Goal: Information Seeking & Learning: Learn about a topic

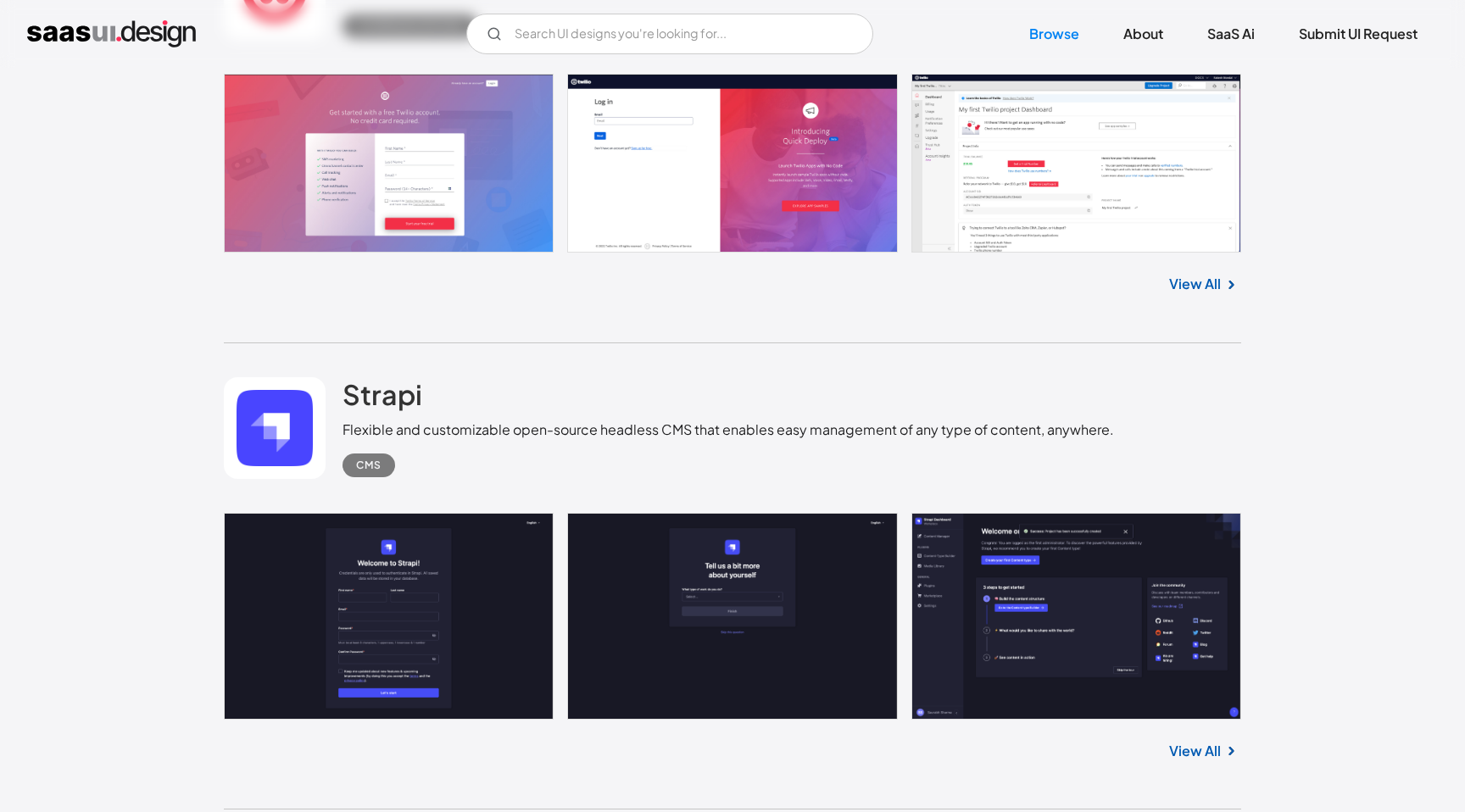
scroll to position [4212, 0]
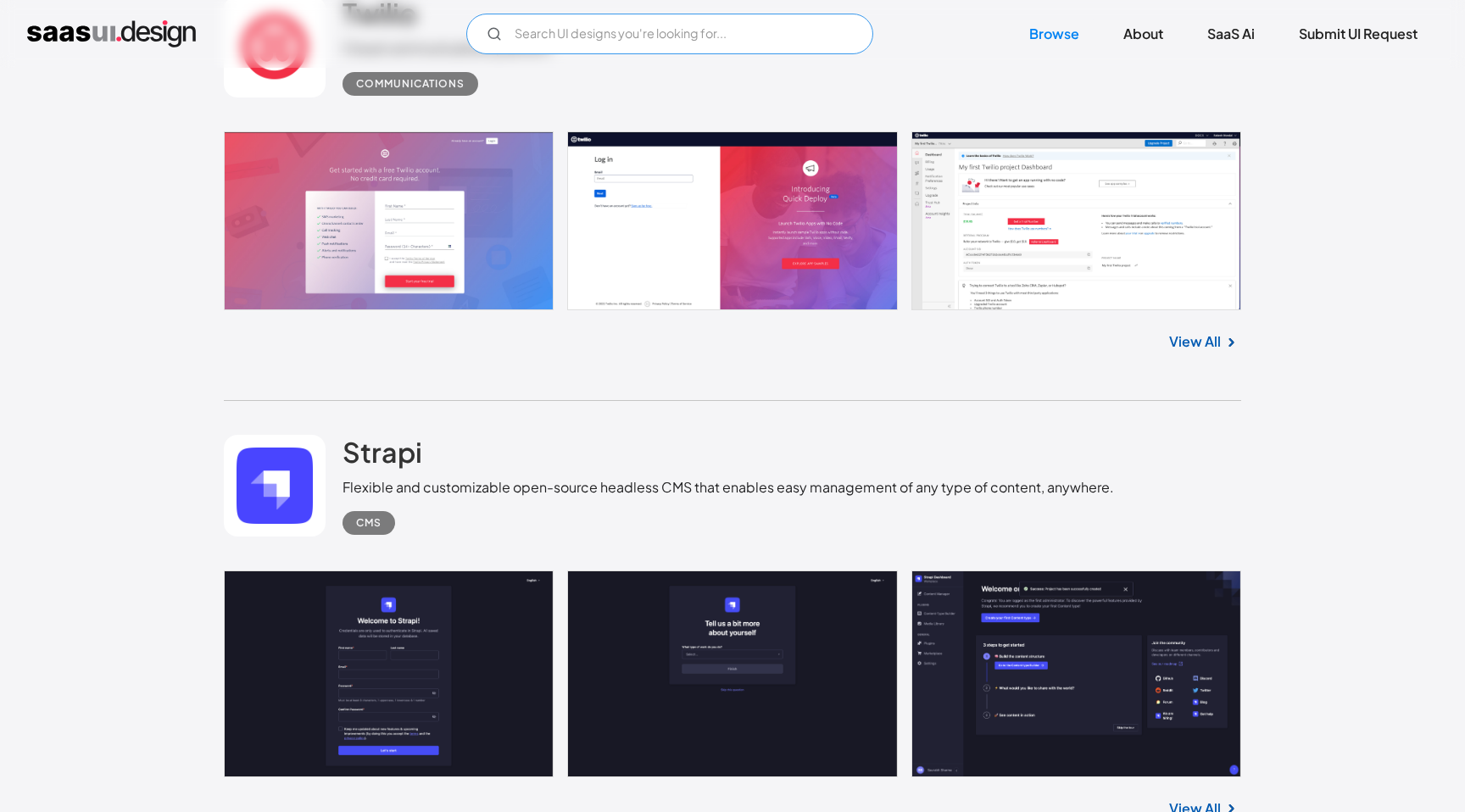
click at [606, 27] on input "Email Form" at bounding box center [669, 34] width 407 height 41
type input "recognition"
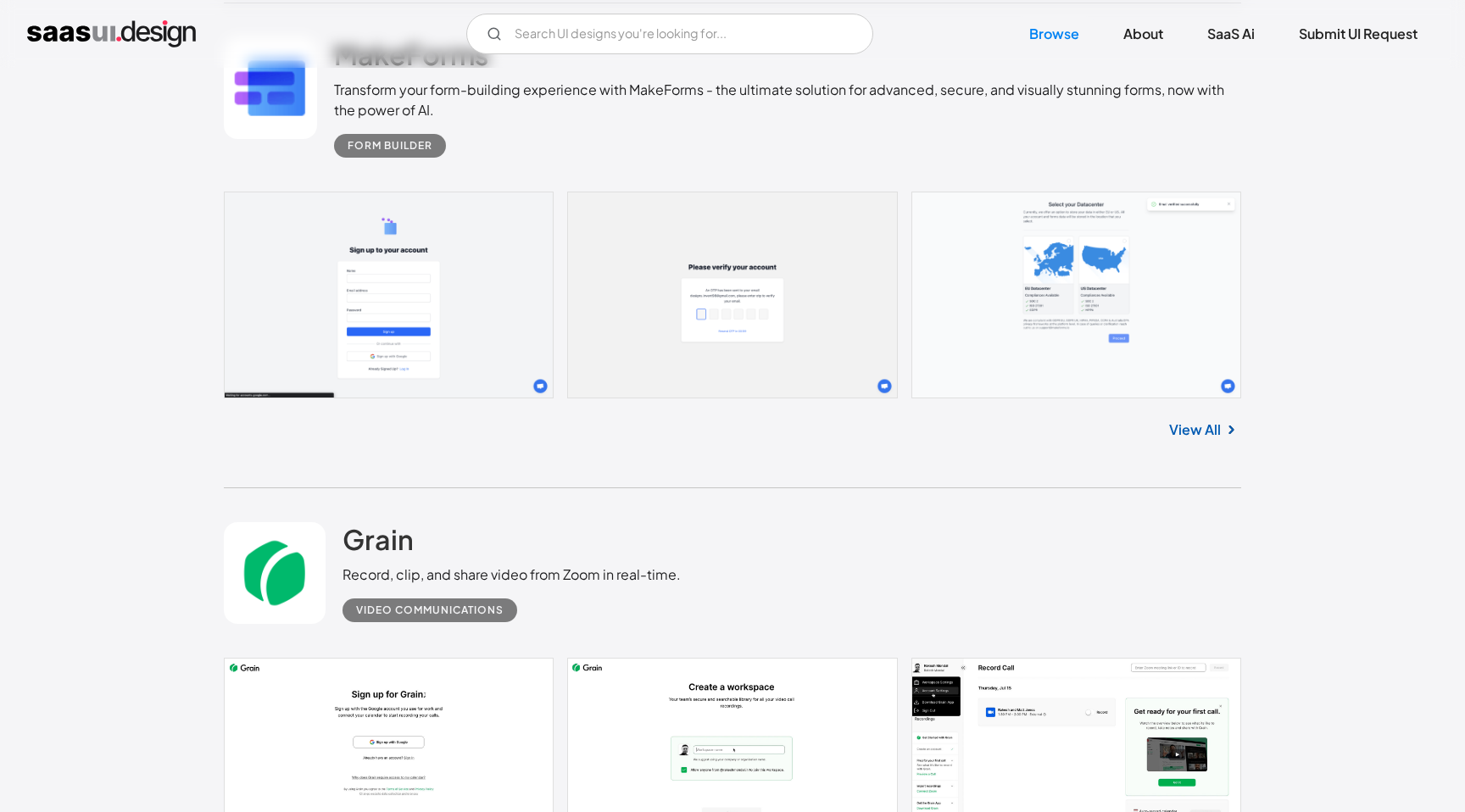
scroll to position [11441, 0]
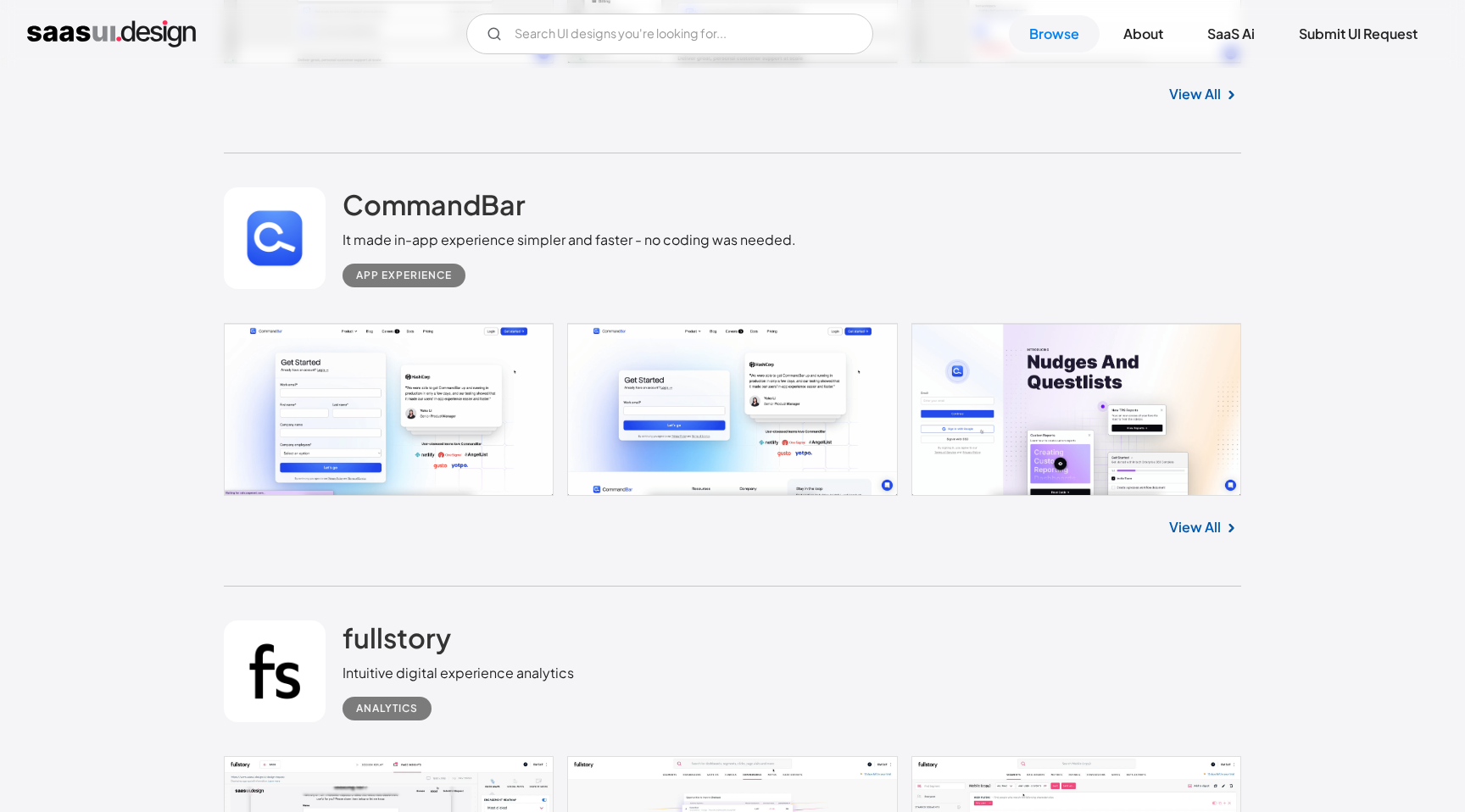
scroll to position [21187, 0]
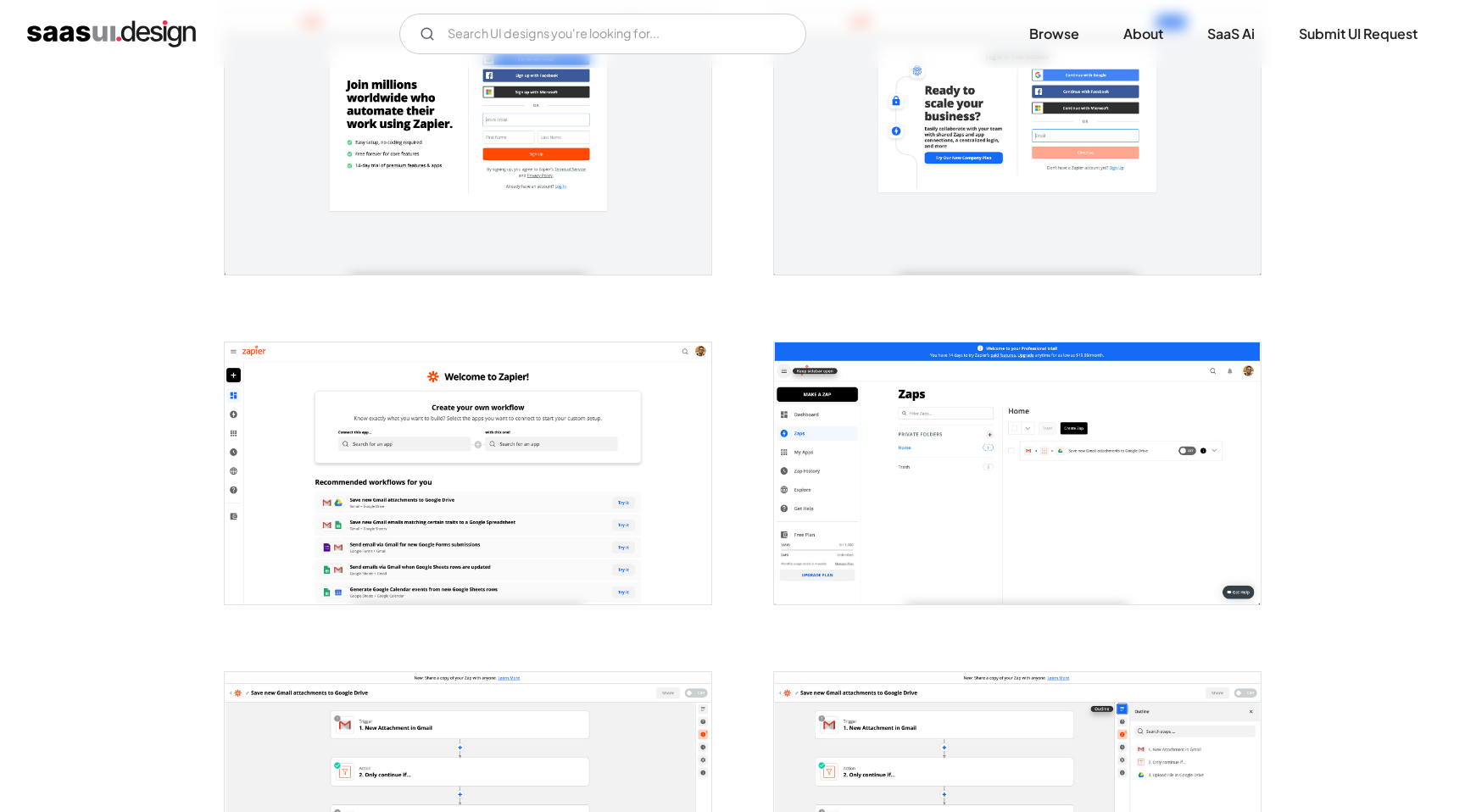
scroll to position [388, 0]
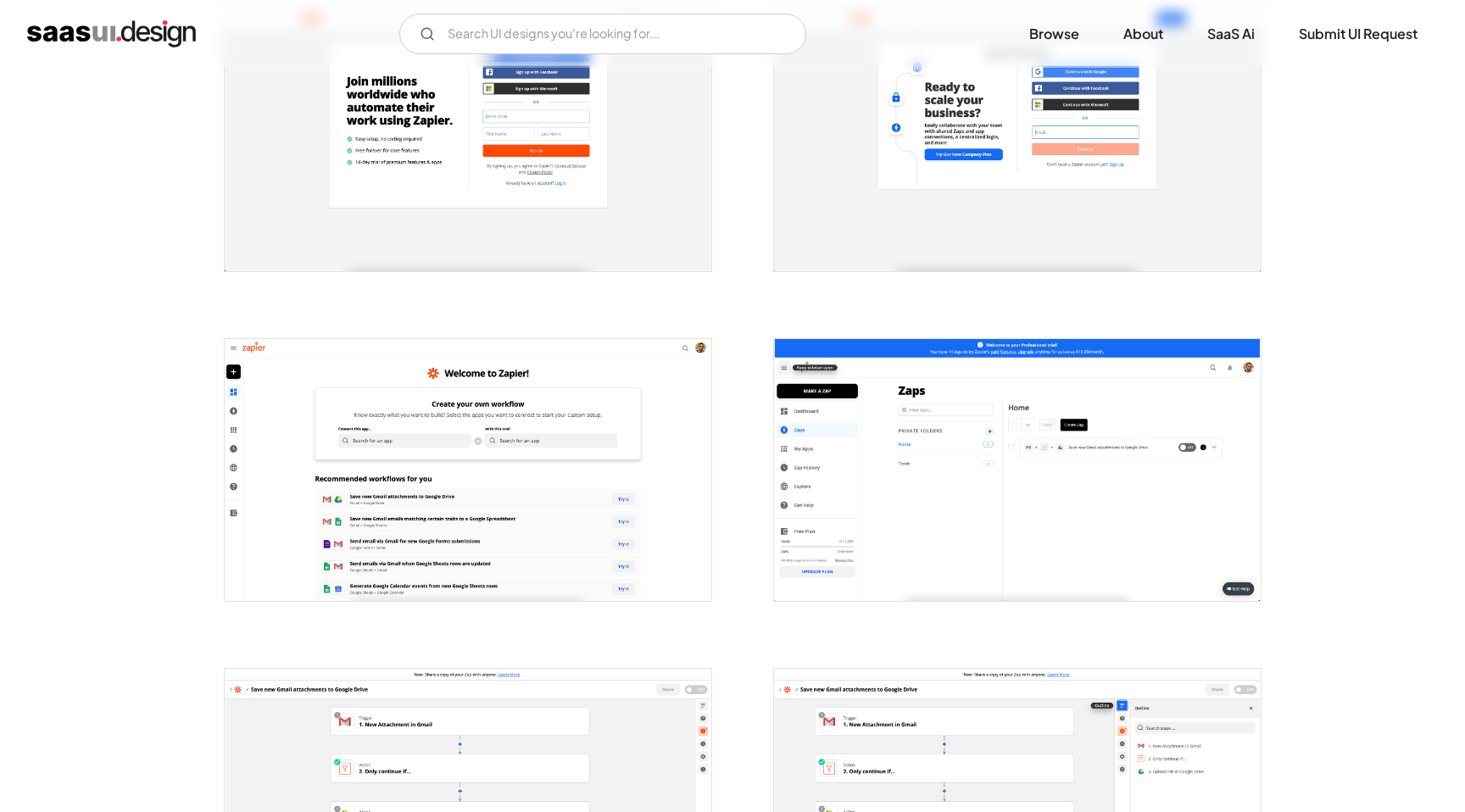
click at [485, 540] on img "open lightbox" at bounding box center [467, 470] width 486 height 262
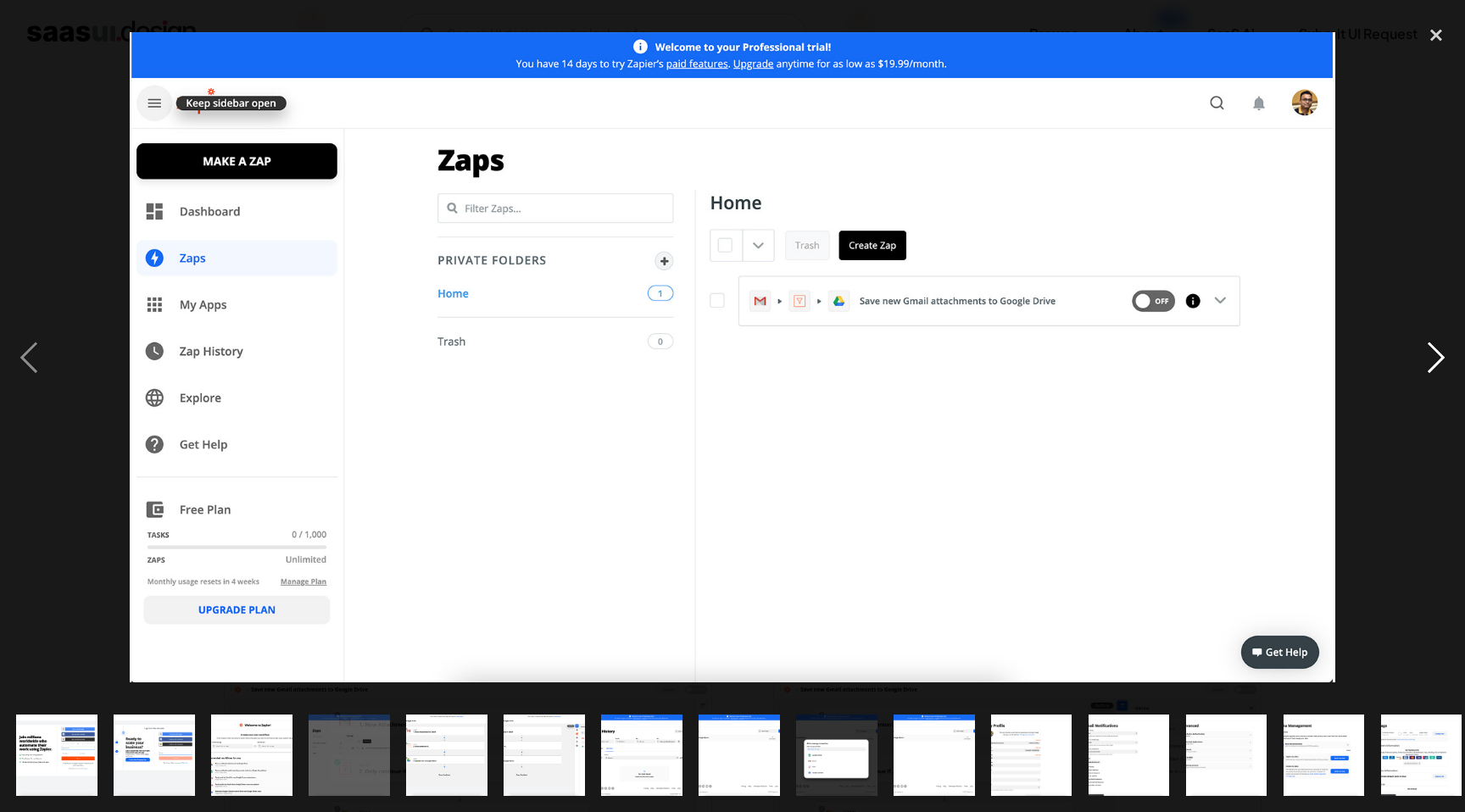
click at [1430, 350] on div "next image" at bounding box center [1436, 358] width 58 height 682
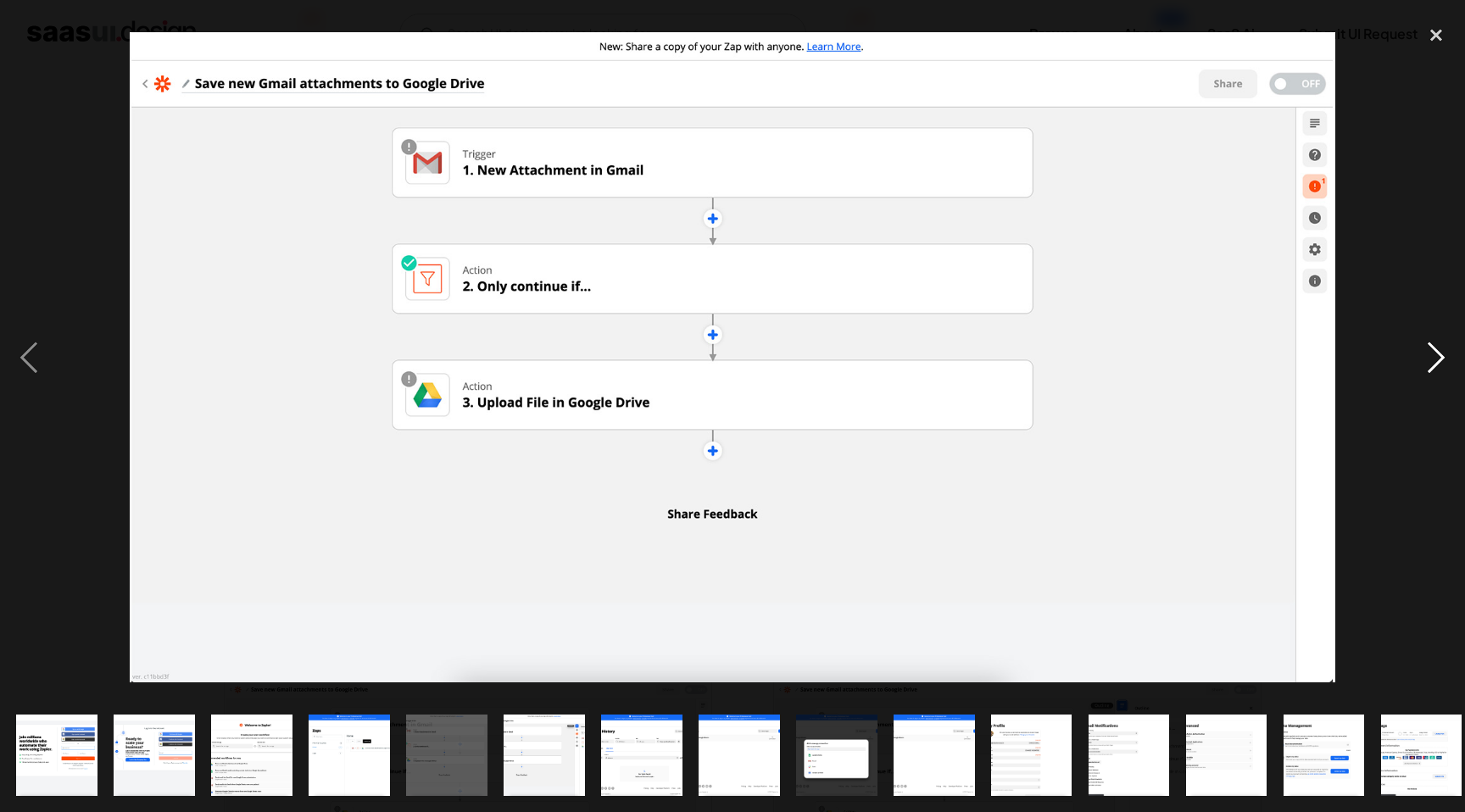
click at [1430, 350] on div "next image" at bounding box center [1436, 358] width 58 height 682
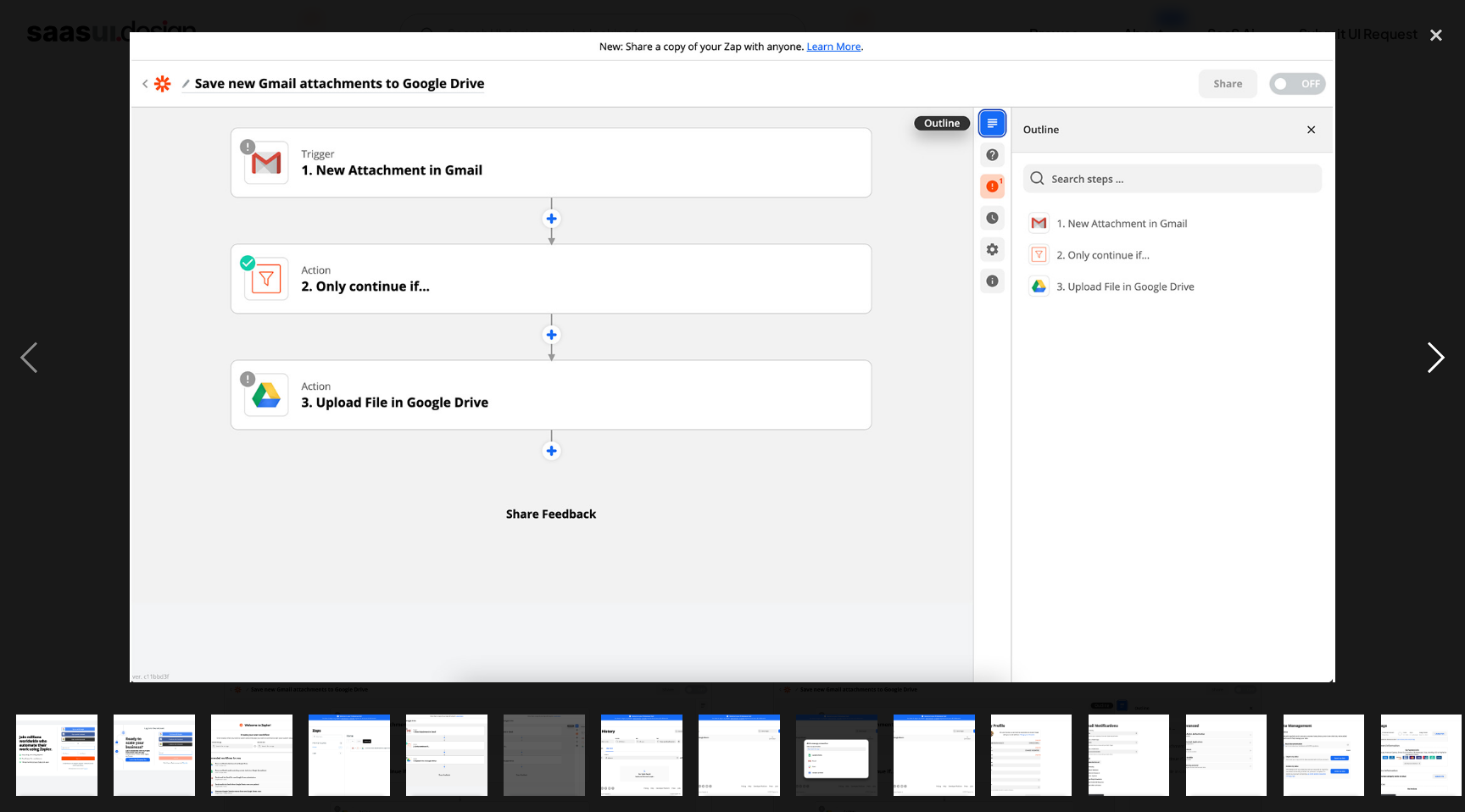
click at [1430, 351] on div "next image" at bounding box center [1436, 358] width 58 height 682
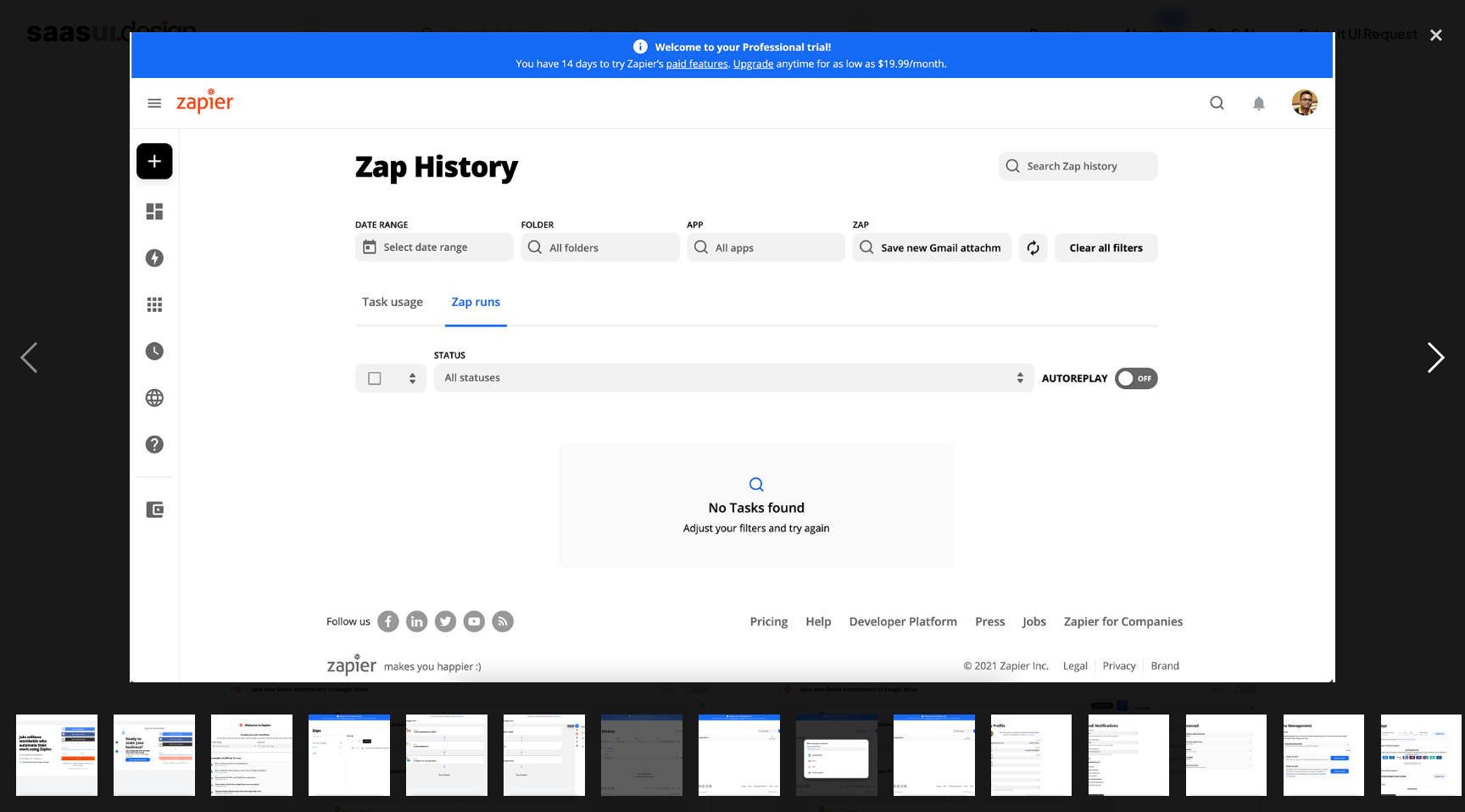
click at [1430, 351] on div "next image" at bounding box center [1436, 358] width 58 height 682
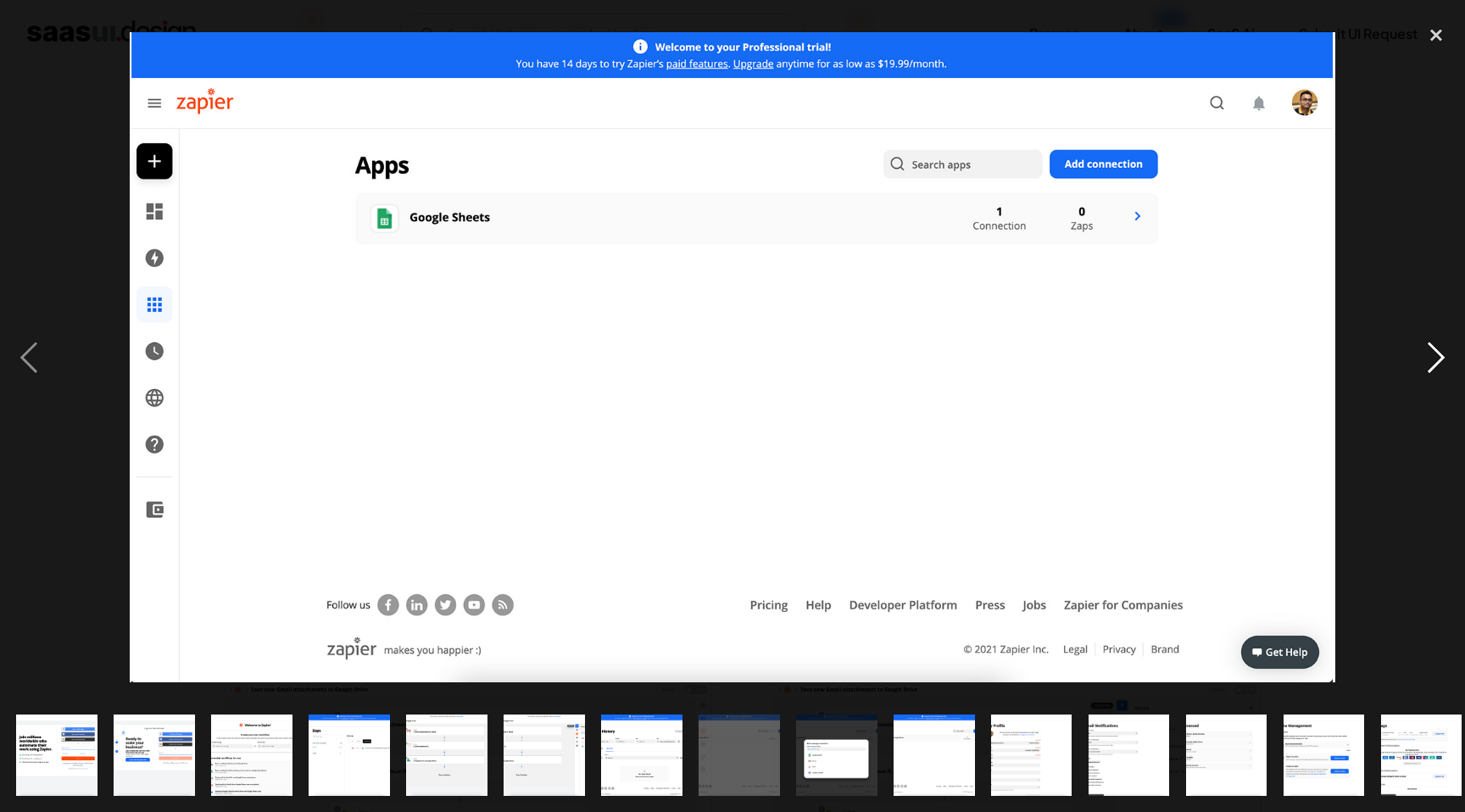
click at [1430, 352] on div "next image" at bounding box center [1436, 358] width 58 height 682
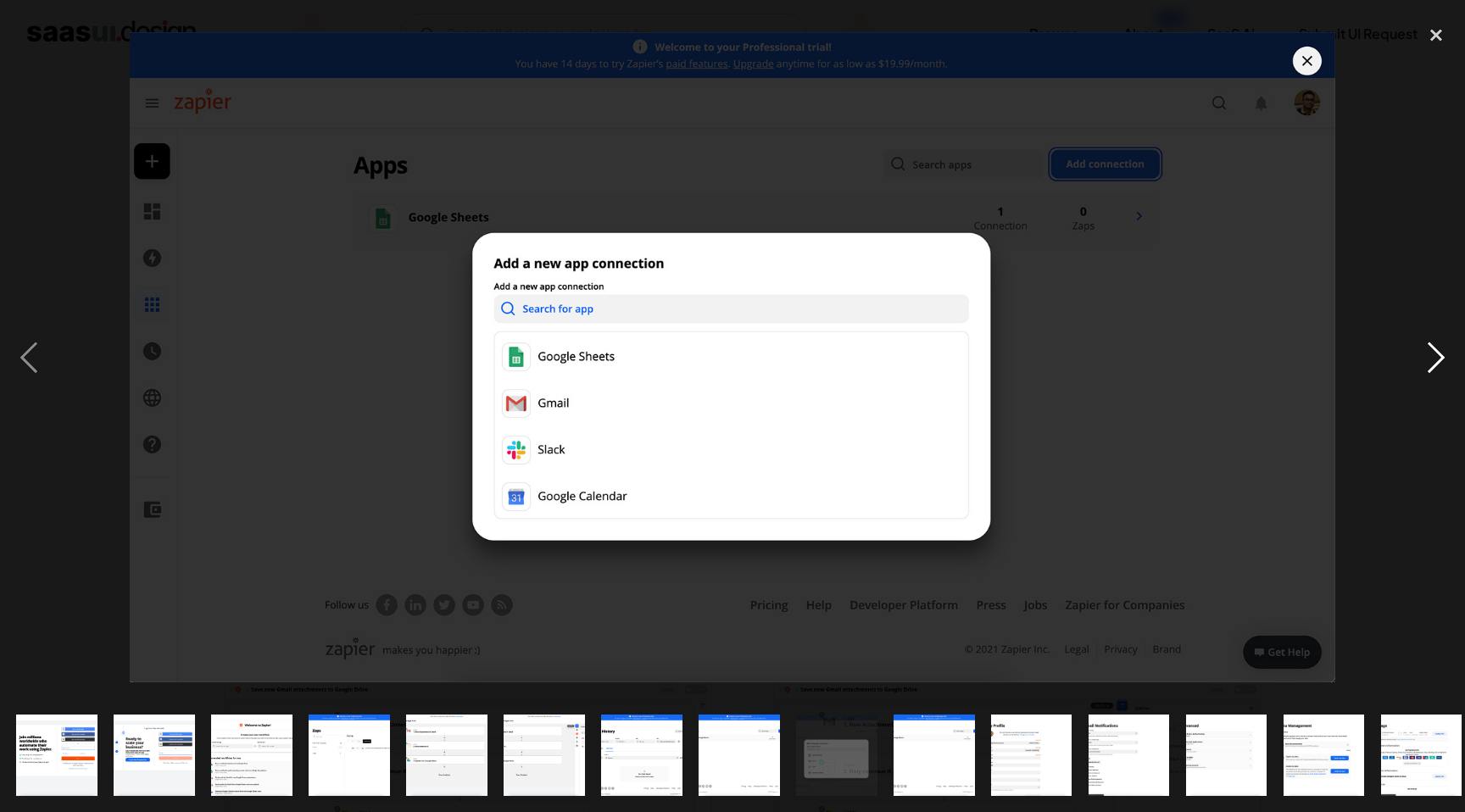
click at [1430, 352] on div "next image" at bounding box center [1436, 358] width 58 height 682
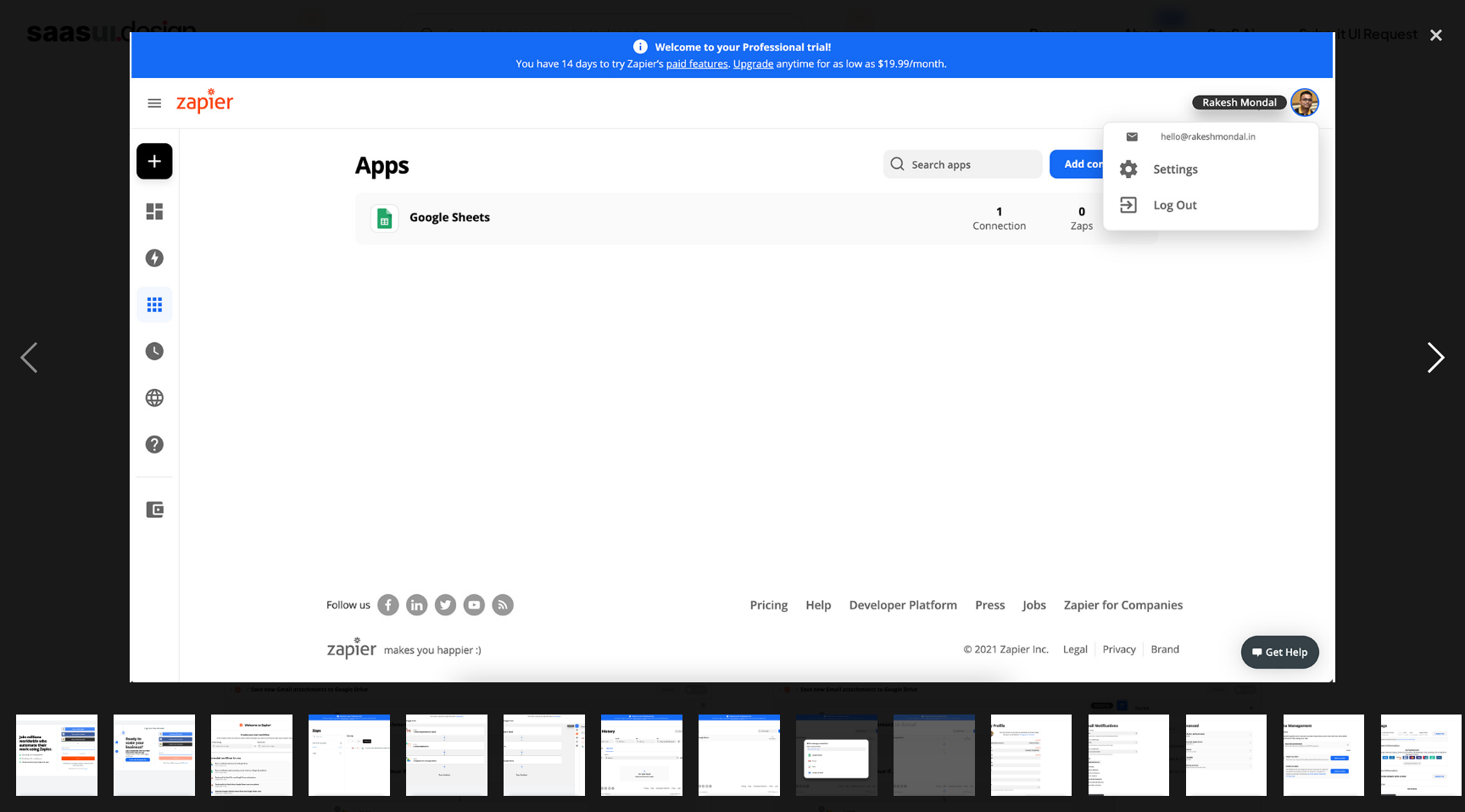
click at [1430, 352] on div "next image" at bounding box center [1436, 358] width 58 height 682
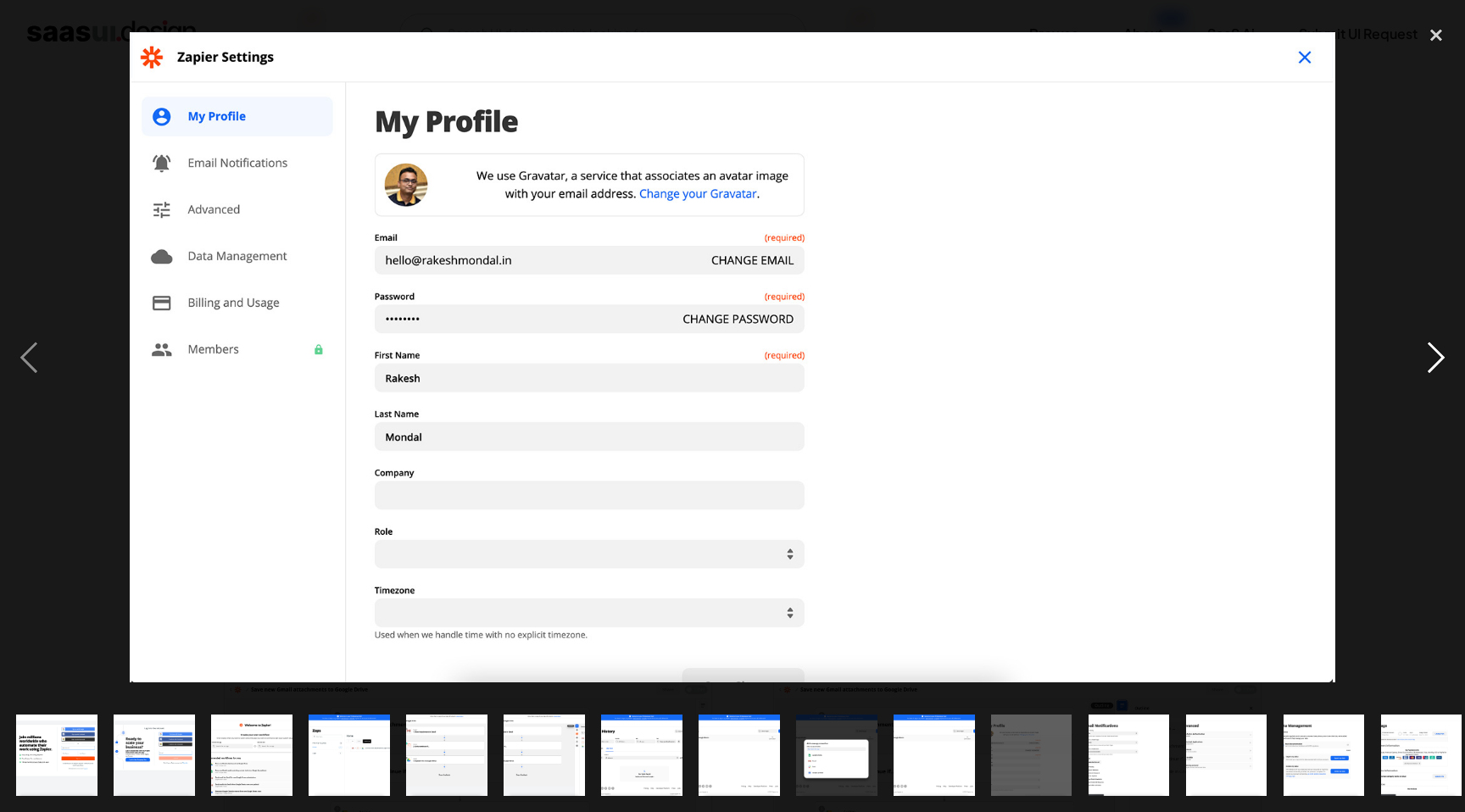
click at [1430, 352] on div "next image" at bounding box center [1436, 358] width 58 height 682
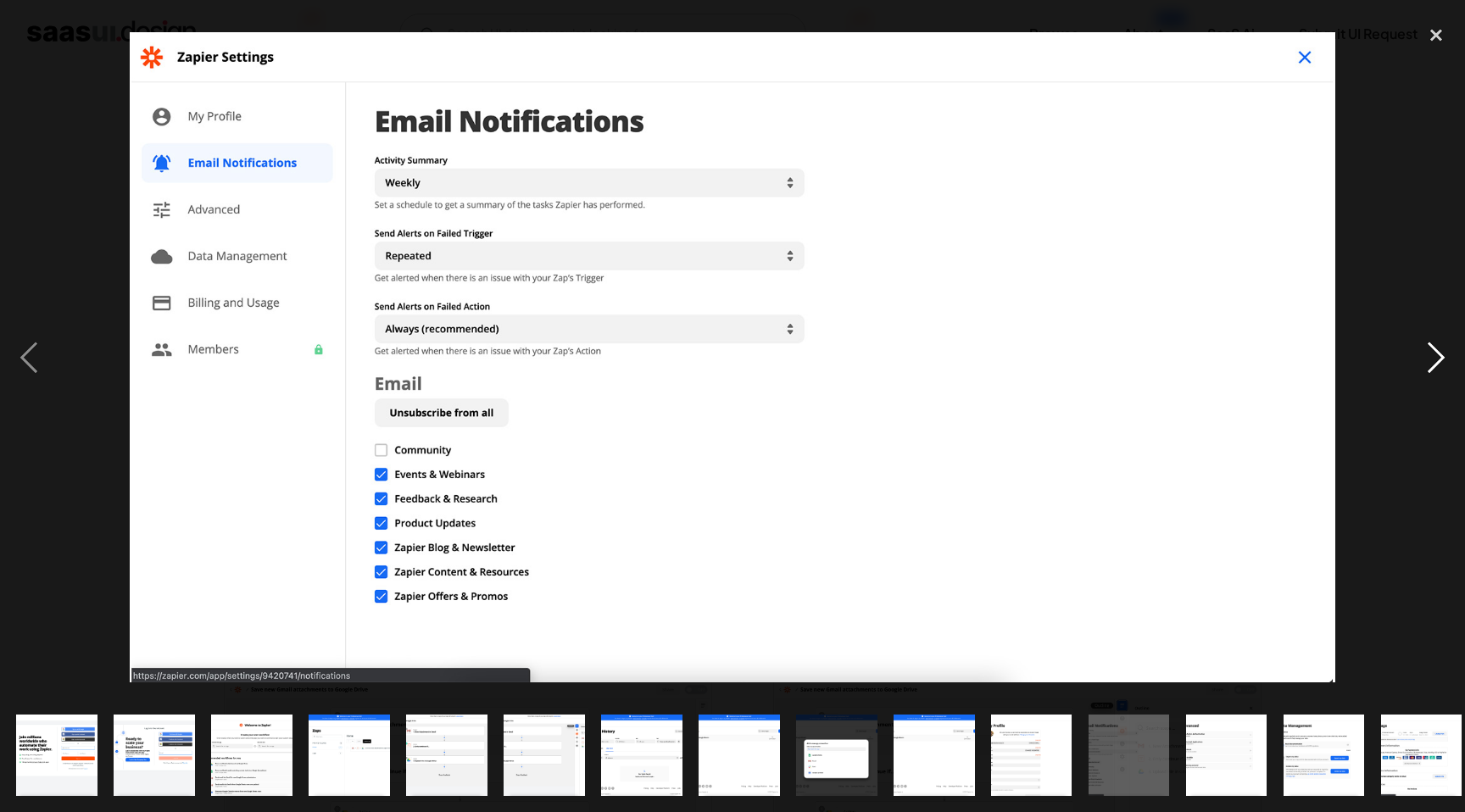
click at [1430, 352] on div "next image" at bounding box center [1436, 358] width 58 height 682
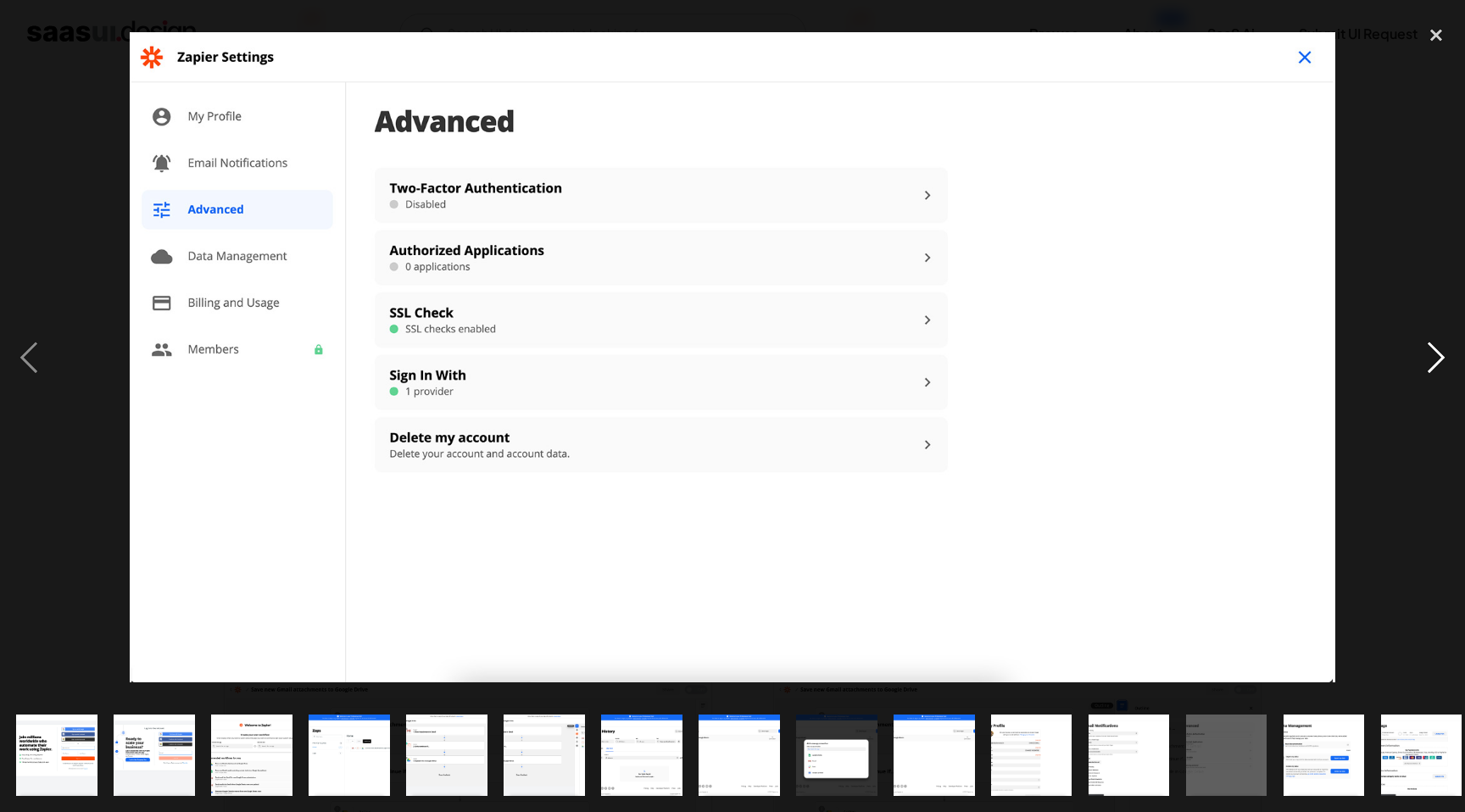
click at [1430, 353] on div "next image" at bounding box center [1436, 358] width 58 height 682
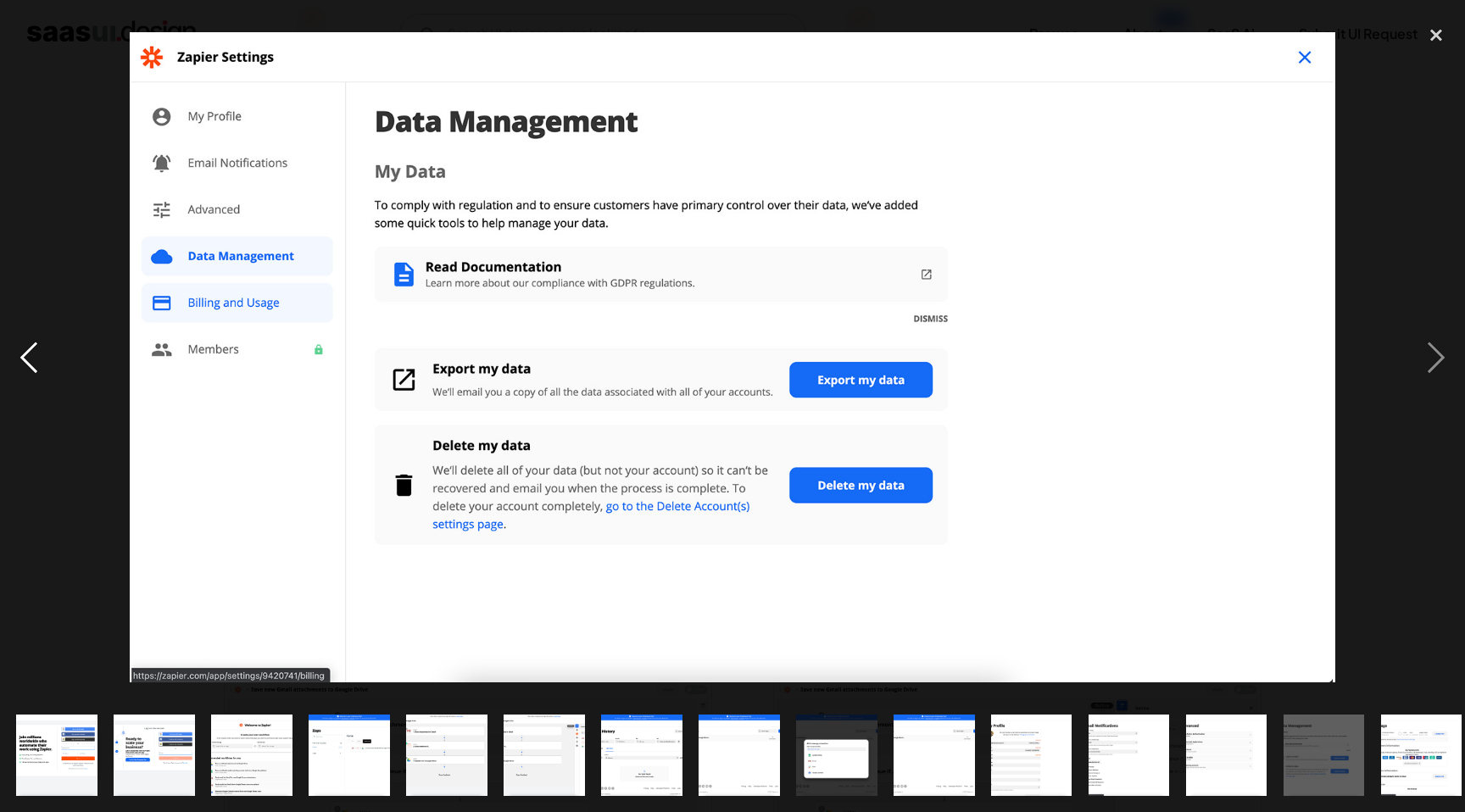
click at [33, 360] on div "previous image" at bounding box center [29, 358] width 58 height 682
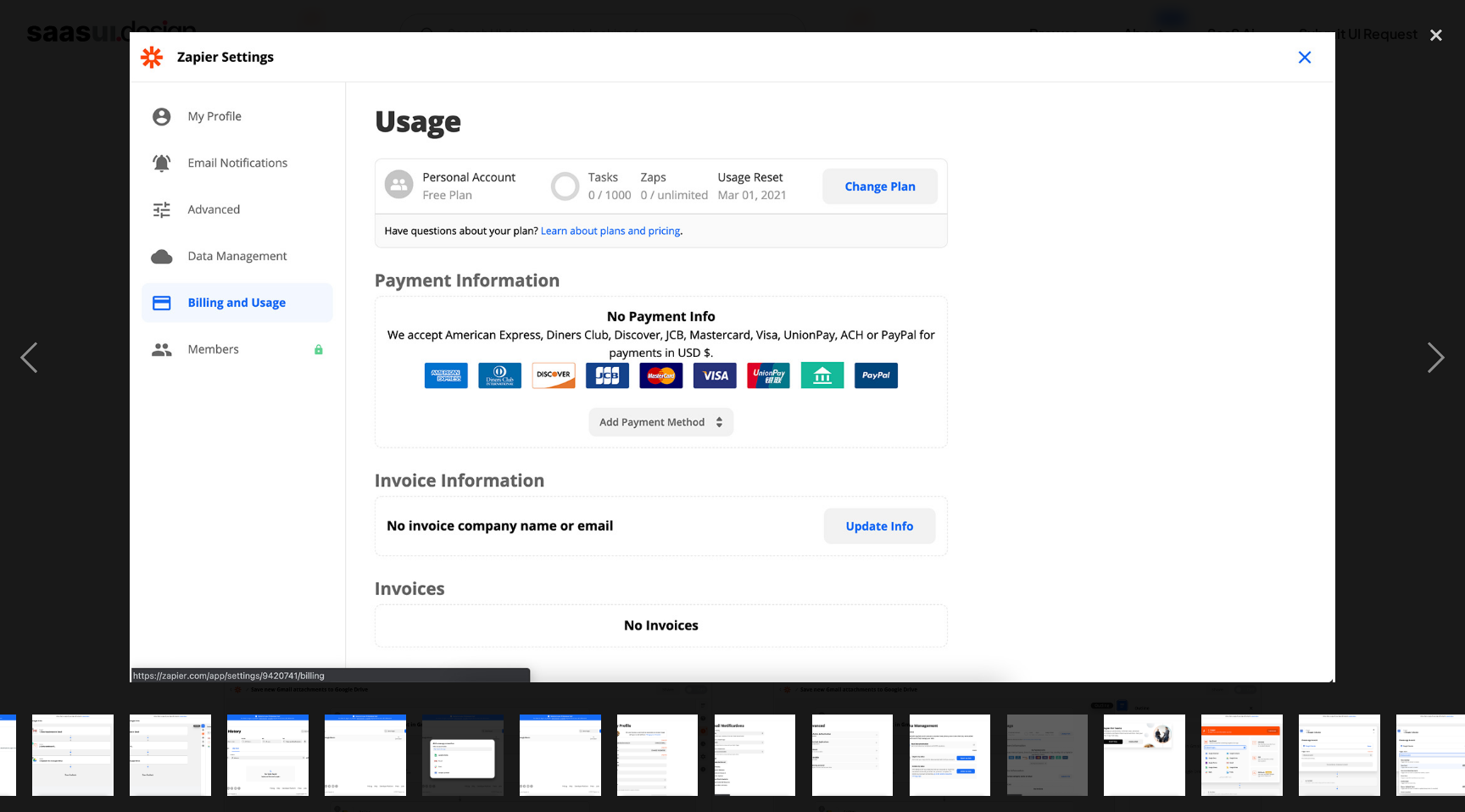
scroll to position [0, 403]
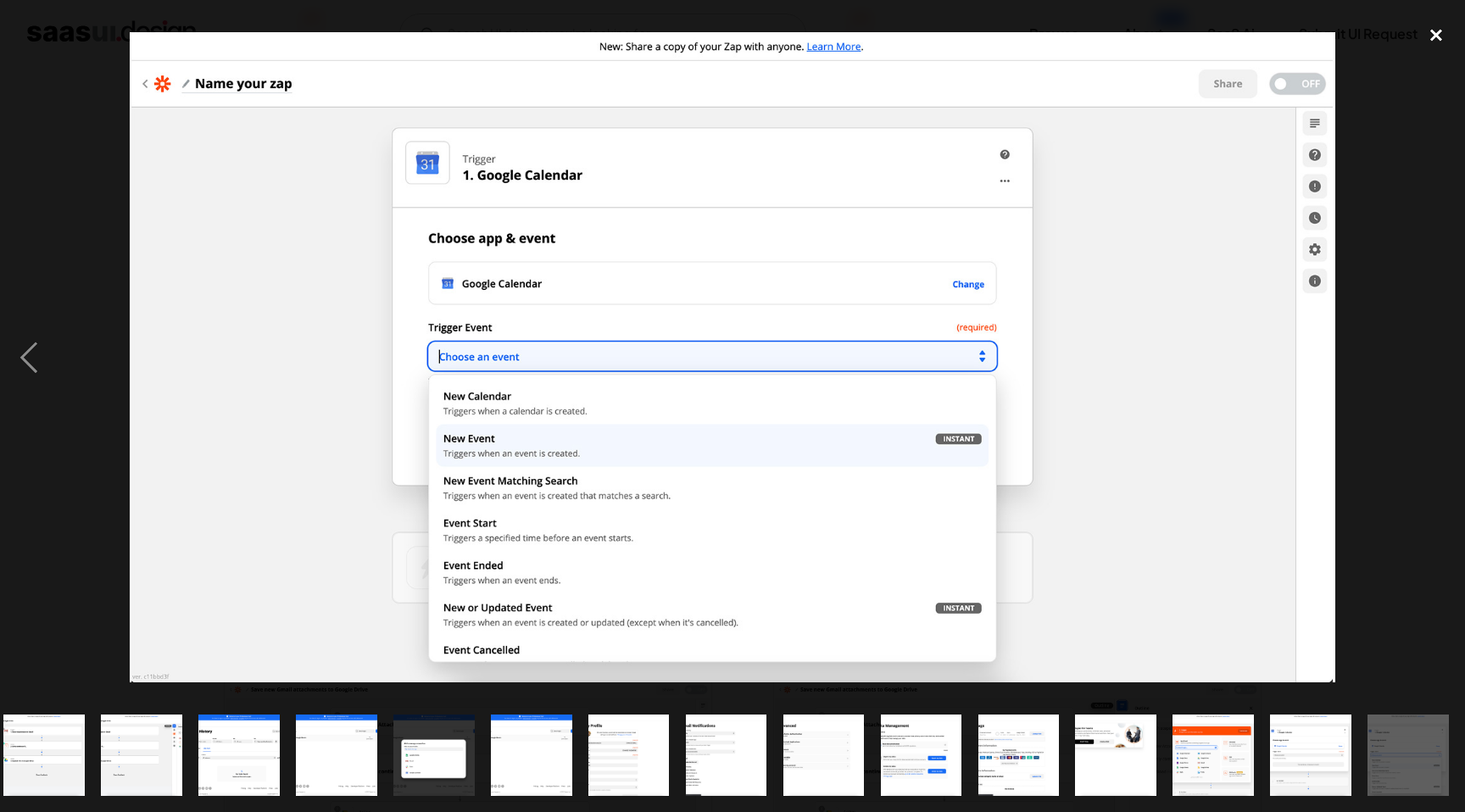
click at [1437, 29] on div "close lightbox" at bounding box center [1436, 35] width 58 height 37
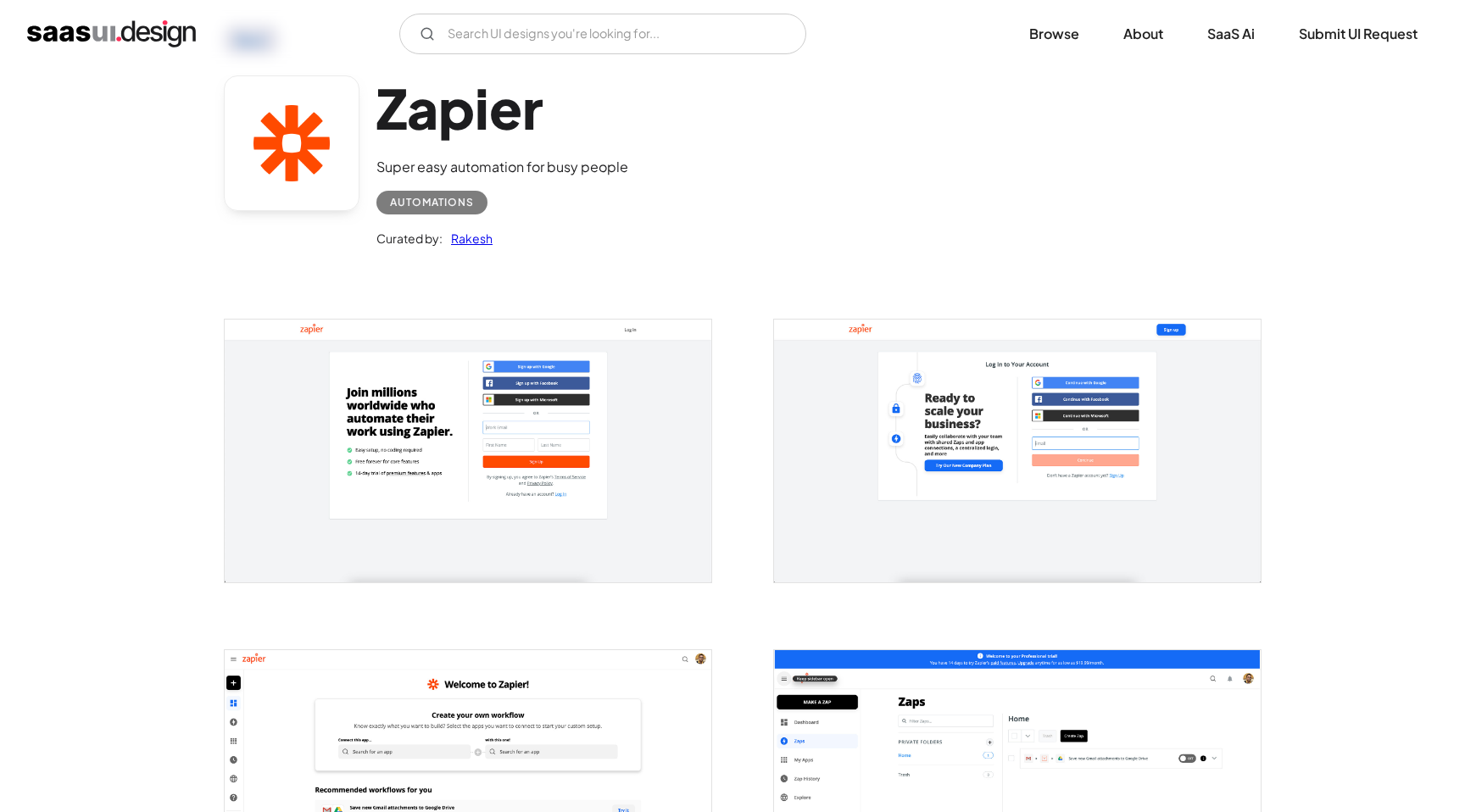
scroll to position [0, 0]
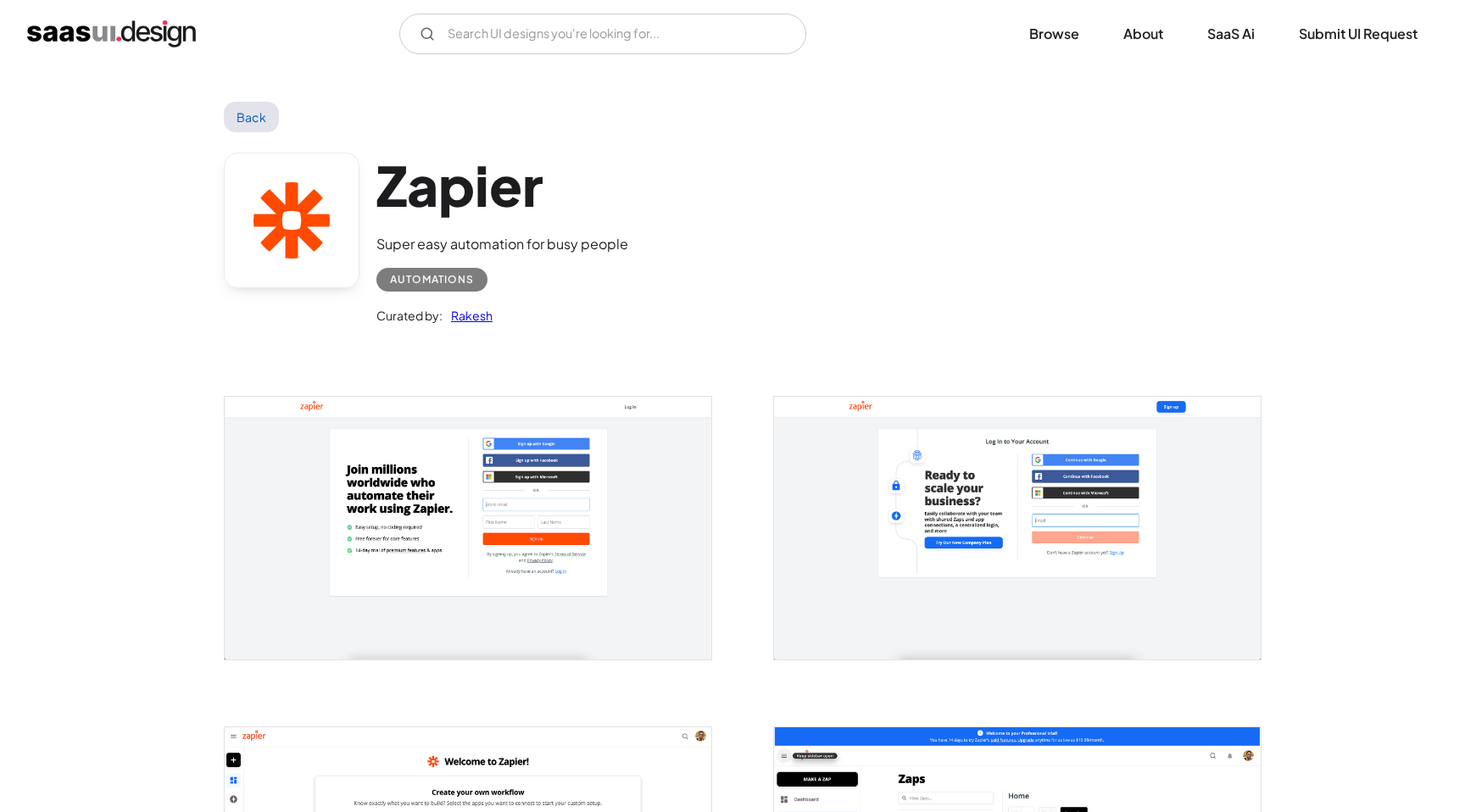
click at [251, 111] on link "Back" at bounding box center [251, 117] width 55 height 30
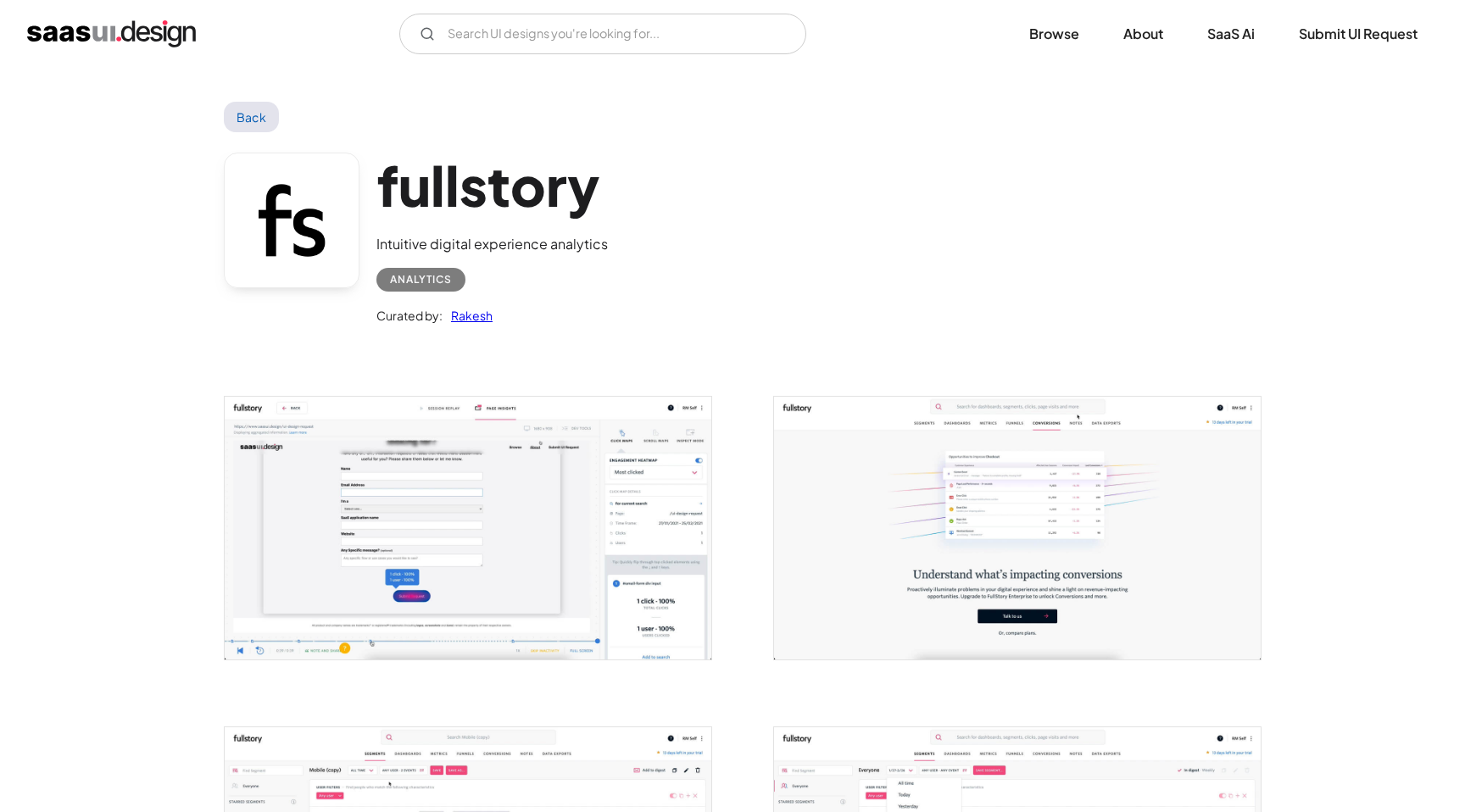
click at [453, 457] on img "open lightbox" at bounding box center [467, 528] width 486 height 263
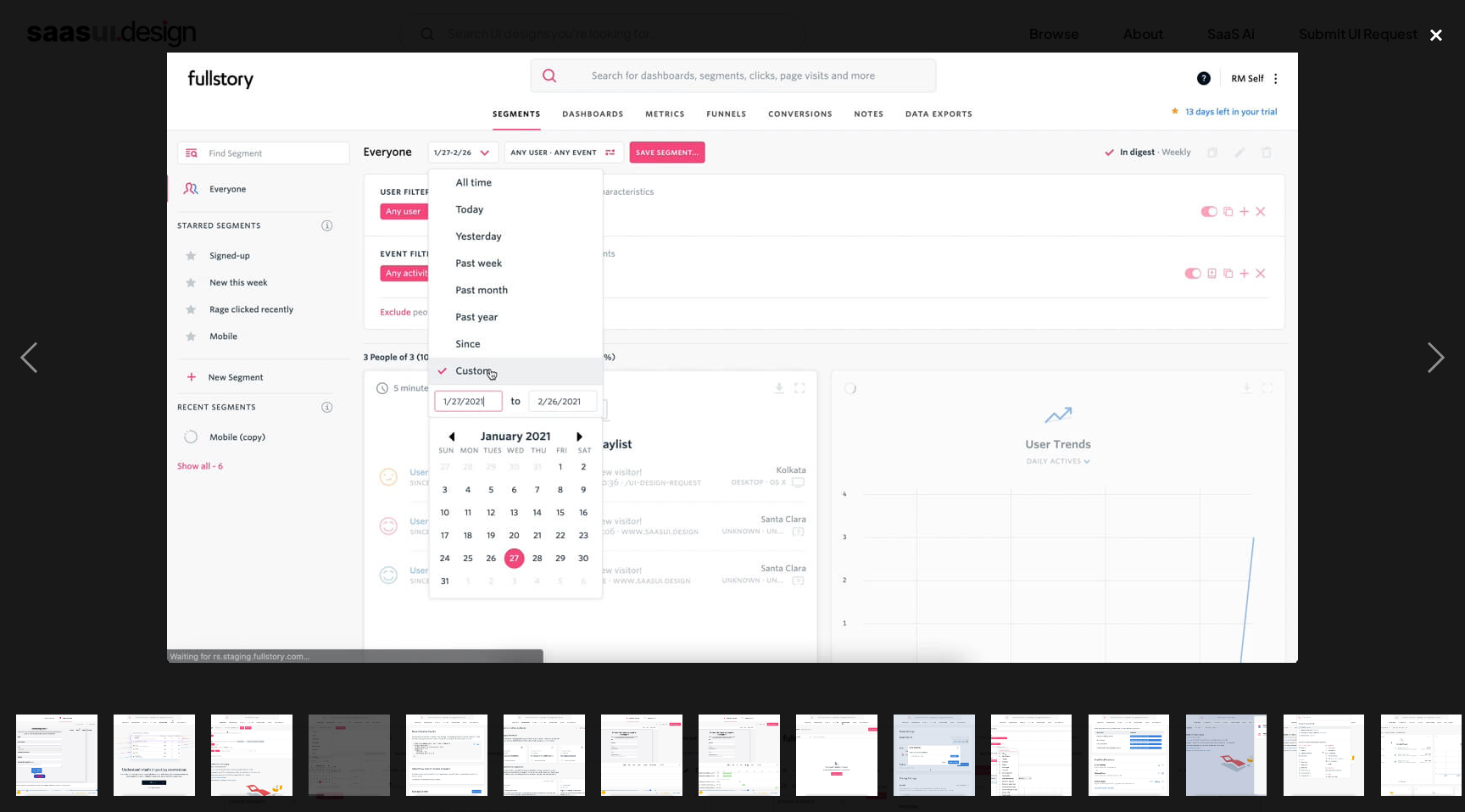
click at [1446, 34] on div "close lightbox" at bounding box center [1436, 35] width 58 height 37
